Goal: Task Accomplishment & Management: Use online tool/utility

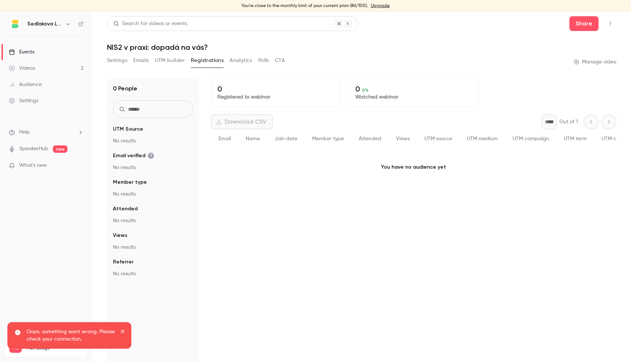
click at [29, 72] on div "Videos" at bounding box center [22, 68] width 26 height 7
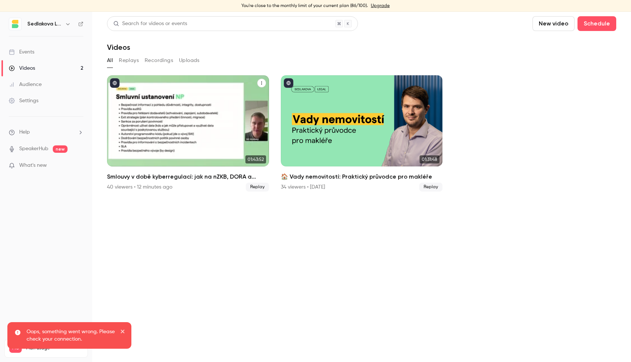
click at [193, 126] on div "Smlouvy v době kyberregulací: jak na nZKB, DORA a GDPR" at bounding box center [188, 120] width 162 height 91
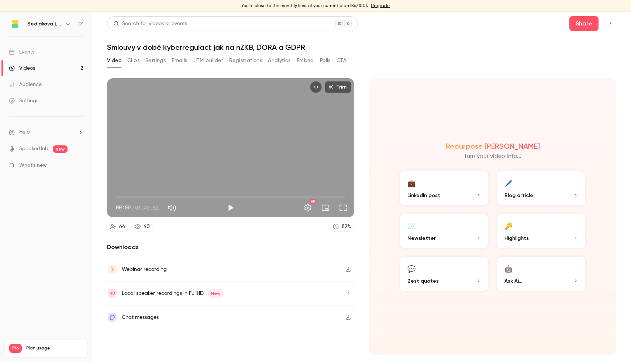
click at [160, 63] on button "Settings" at bounding box center [155, 61] width 20 height 12
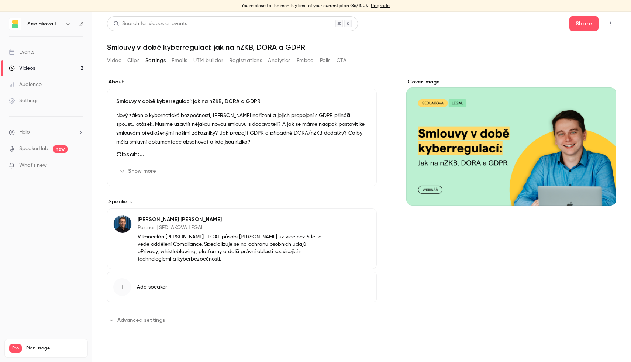
click at [117, 61] on button "Video" at bounding box center [114, 61] width 14 height 12
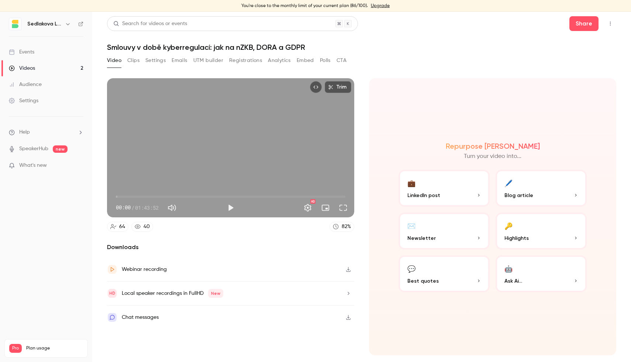
click at [342, 59] on button "CTA" at bounding box center [342, 61] width 10 height 12
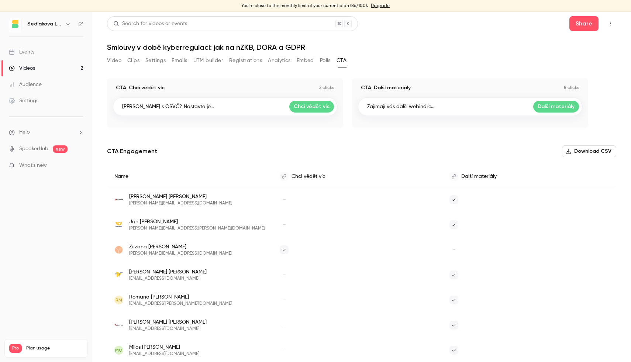
click at [333, 59] on div "Video Clips Settings Emails UTM builder Registrations Analytics Embed Polls CTA" at bounding box center [227, 61] width 240 height 12
click at [327, 61] on button "Polls" at bounding box center [325, 61] width 11 height 12
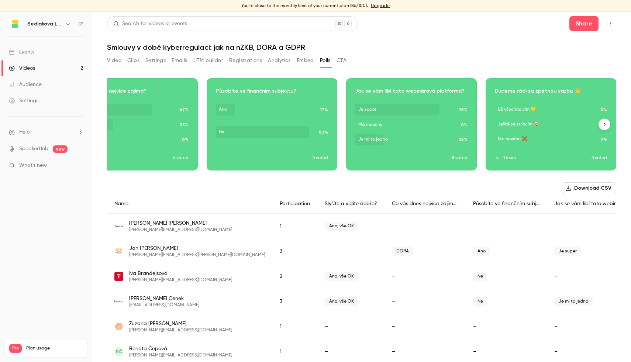
scroll to position [0, 179]
click at [501, 158] on button "1 more" at bounding box center [543, 158] width 97 height 7
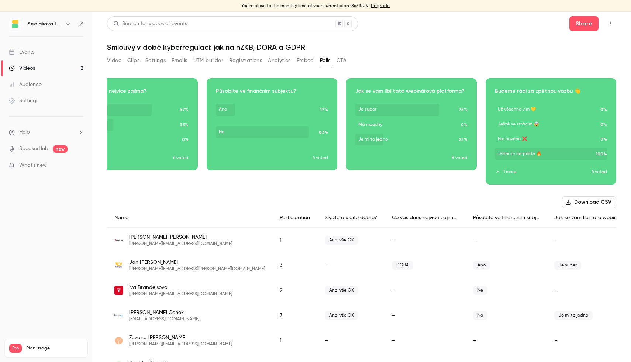
click at [498, 49] on h1 "Smlouvy v době kyberregulací: jak na nZKB, DORA a GDPR" at bounding box center [361, 47] width 509 height 9
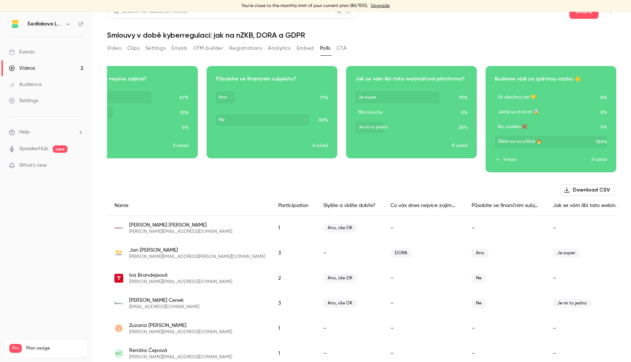
scroll to position [0, 0]
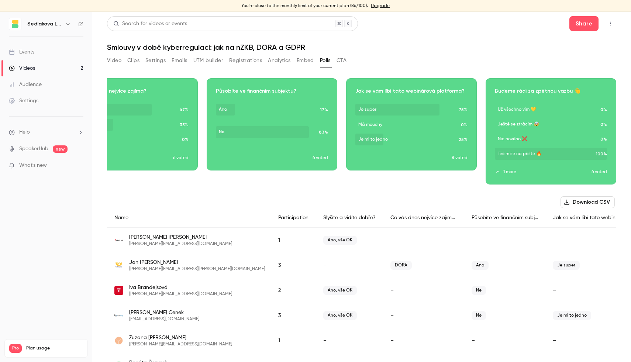
click at [241, 59] on button "Registrations" at bounding box center [245, 61] width 33 height 12
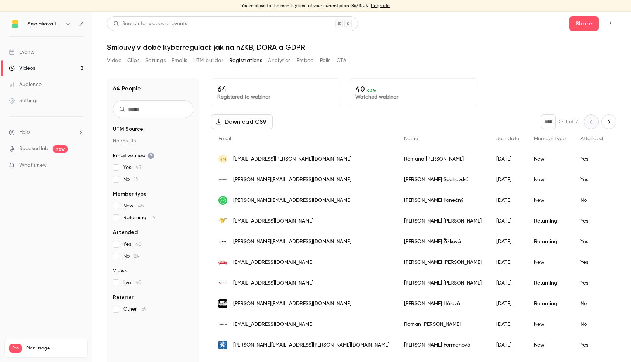
click at [115, 60] on button "Video" at bounding box center [114, 61] width 14 height 12
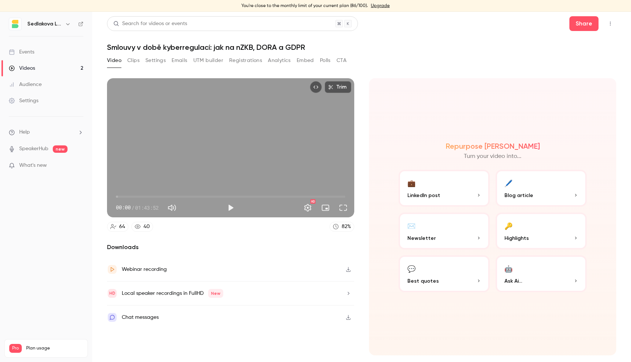
click at [135, 61] on button "Clips" at bounding box center [133, 61] width 12 height 12
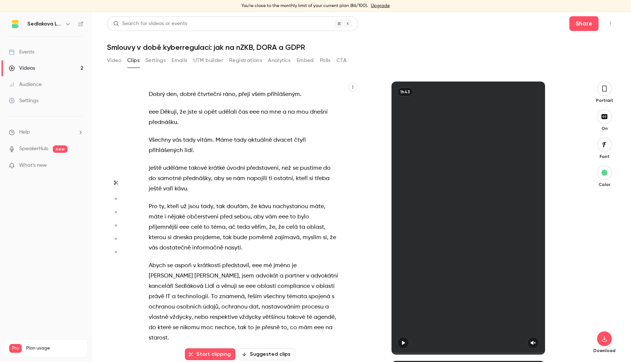
click at [155, 59] on button "Settings" at bounding box center [155, 61] width 20 height 12
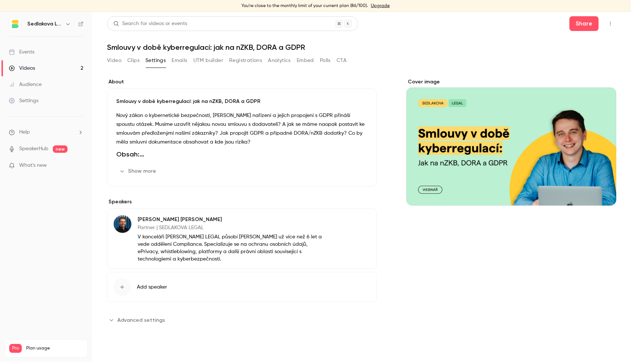
click at [175, 63] on button "Emails" at bounding box center [180, 61] width 16 height 12
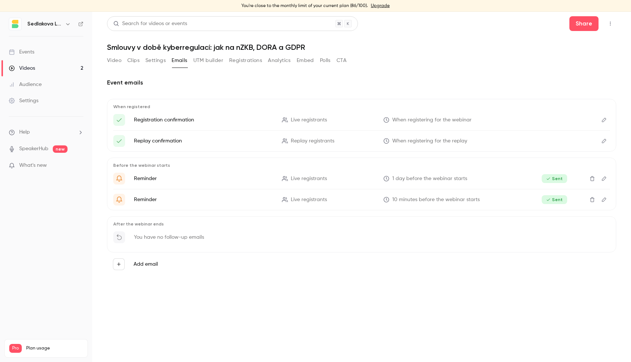
click at [244, 60] on button "Registrations" at bounding box center [245, 61] width 33 height 12
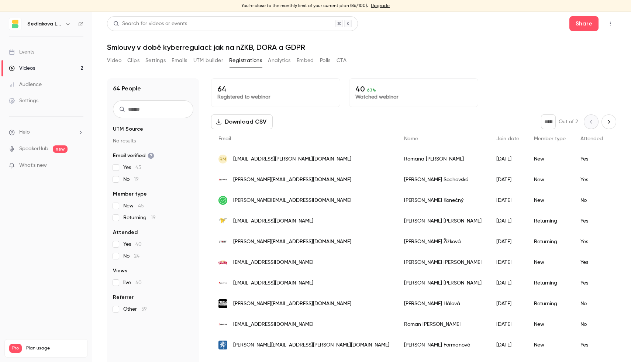
click at [264, 60] on div "Video Clips Settings Emails UTM builder Registrations Analytics Embed Polls CTA" at bounding box center [227, 61] width 240 height 12
click at [268, 60] on button "Analytics" at bounding box center [279, 61] width 23 height 12
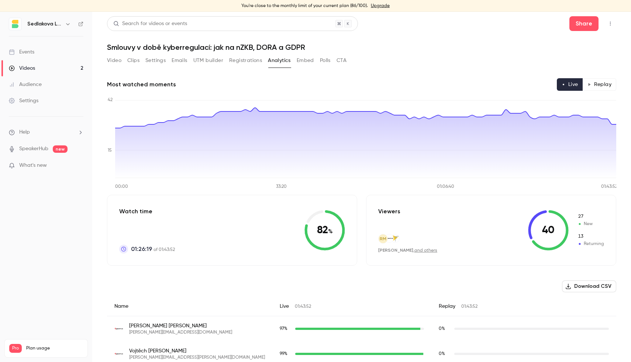
click at [118, 58] on button "Video" at bounding box center [114, 61] width 14 height 12
